Goal: Find specific fact: Find specific fact

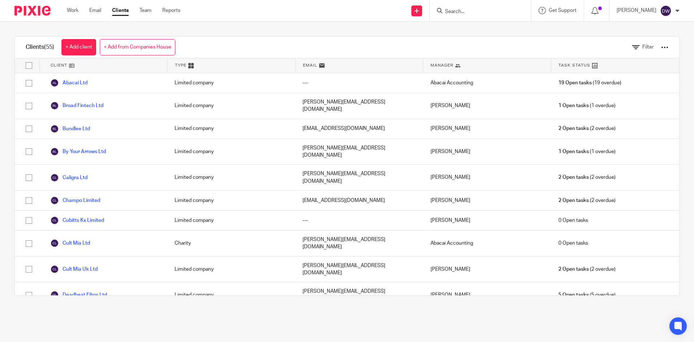
click at [485, 12] on input "Search" at bounding box center [476, 12] width 65 height 7
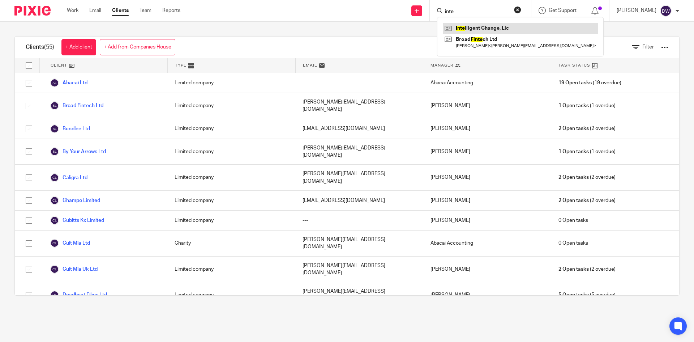
type input "inte"
click at [485, 25] on link at bounding box center [520, 28] width 155 height 11
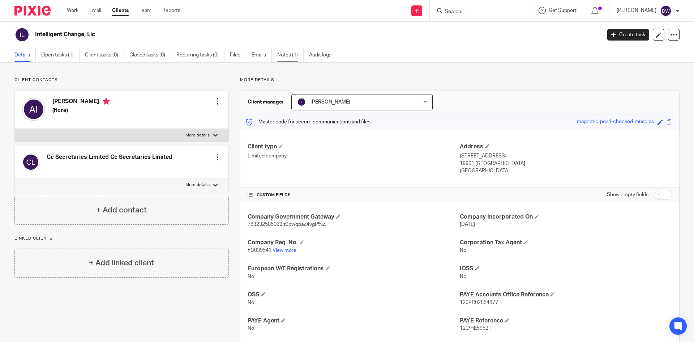
click at [286, 54] on link "Notes (1)" at bounding box center [290, 55] width 26 height 14
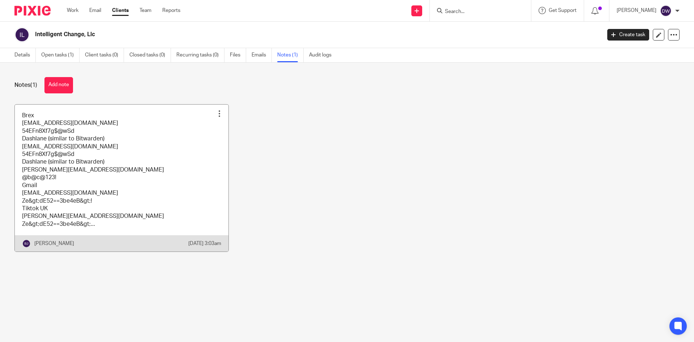
click at [113, 156] on link at bounding box center [122, 177] width 214 height 147
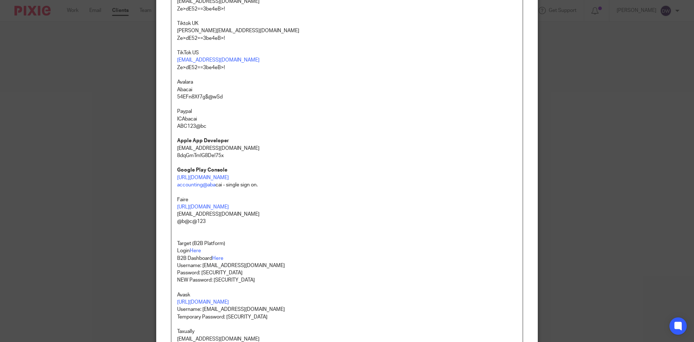
scroll to position [309, 0]
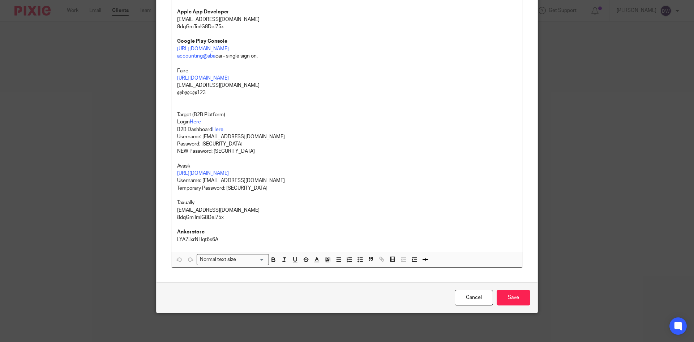
drag, startPoint x: 215, startPoint y: 176, endPoint x: 185, endPoint y: 193, distance: 34.3
click at [185, 193] on p at bounding box center [347, 195] width 340 height 7
drag, startPoint x: 193, startPoint y: 170, endPoint x: 184, endPoint y: 172, distance: 9.5
drag, startPoint x: 200, startPoint y: 179, endPoint x: 326, endPoint y: 179, distance: 126.5
click at [326, 179] on p "Username: accounting@intelligentchange.com" at bounding box center [347, 180] width 340 height 7
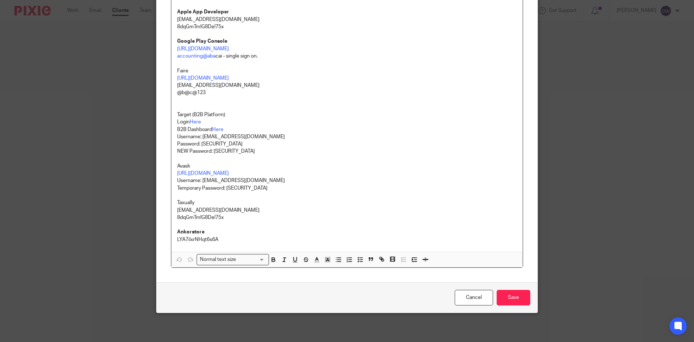
copy p "accounting@intelligentchange.com"
drag, startPoint x: 224, startPoint y: 188, endPoint x: 273, endPoint y: 186, distance: 48.5
click at [273, 186] on p "Temporary Password: BI[I1iN&11234" at bounding box center [347, 187] width 340 height 7
copy p "BI[I1iN&11234"
